Goal: Register for event/course

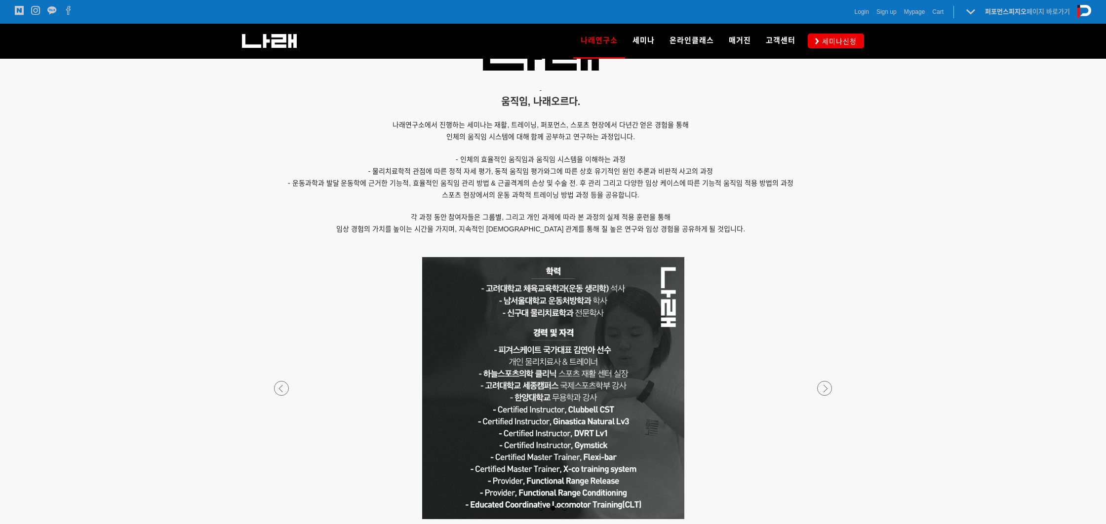
scroll to position [816, 0]
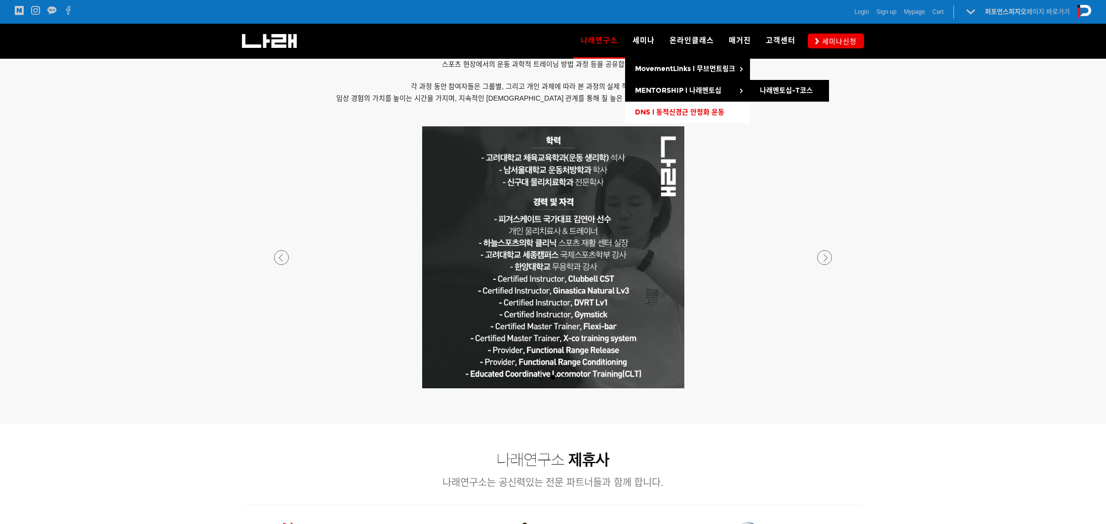
click at [678, 107] on link "DNS l 동적신경근 안정화 운동" at bounding box center [687, 113] width 125 height 22
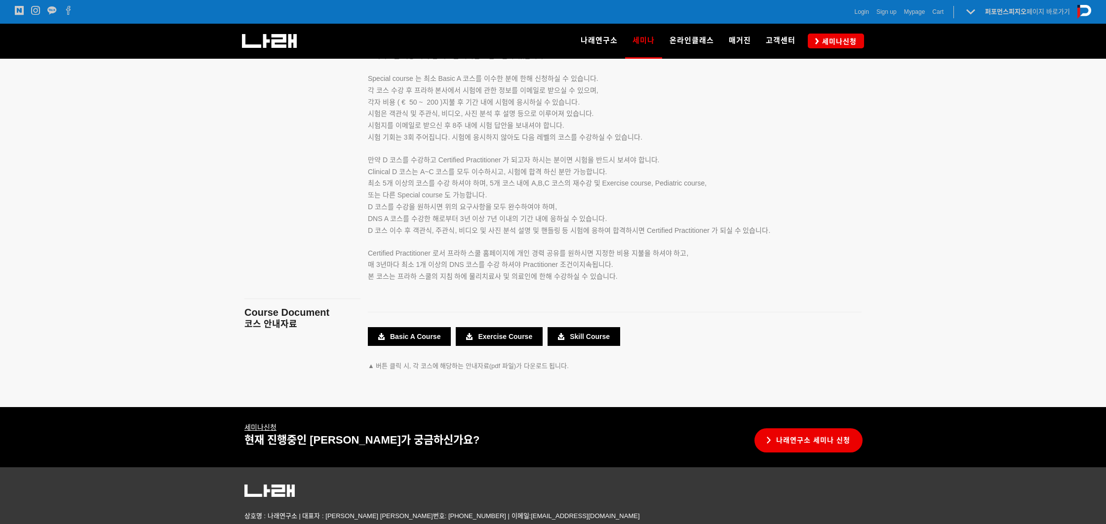
scroll to position [1675, 0]
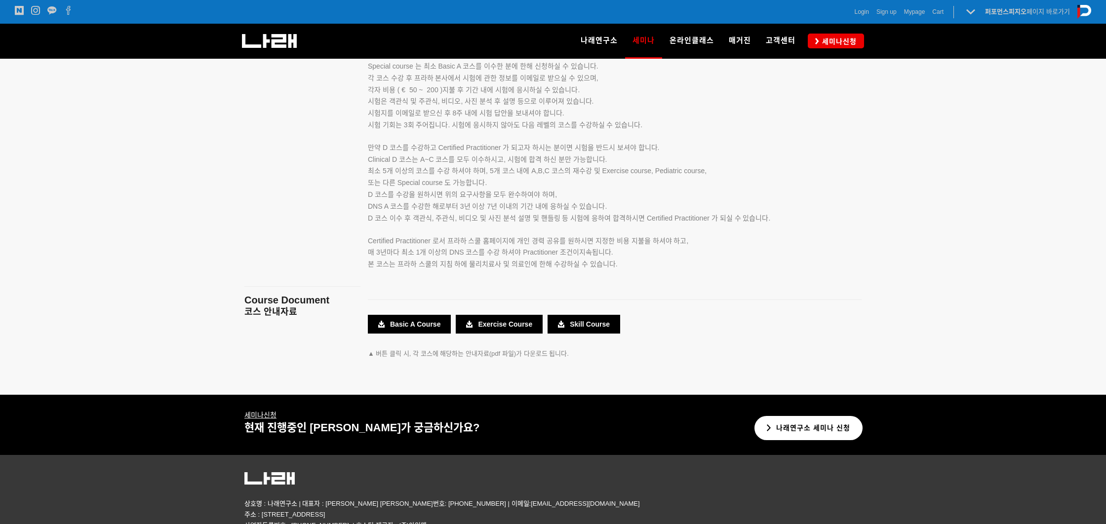
click at [823, 430] on link "나래연구소 세미나 신청" at bounding box center [808, 428] width 108 height 24
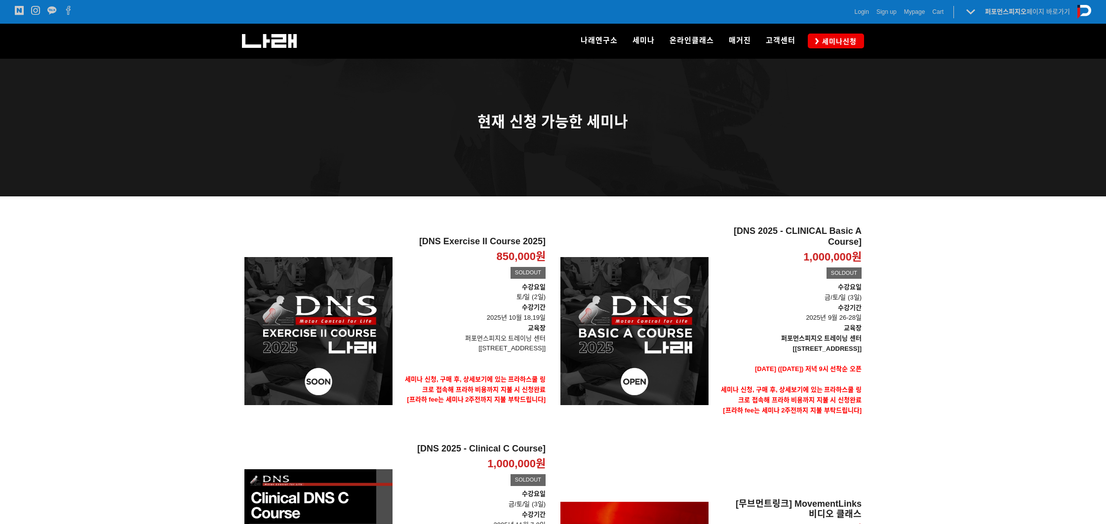
click at [941, 295] on div at bounding box center [553, 439] width 1106 height 484
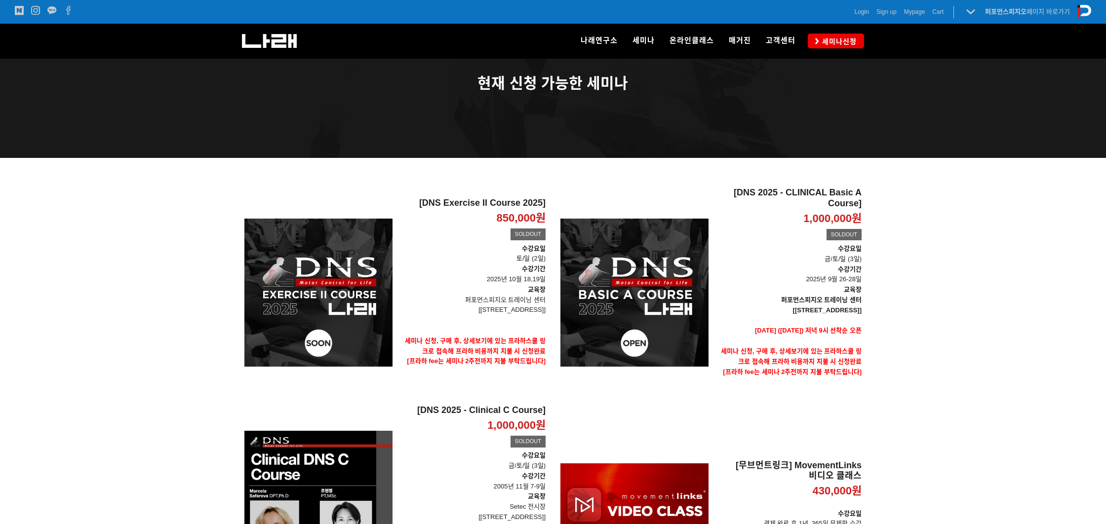
scroll to position [35, 0]
